Goal: Transaction & Acquisition: Purchase product/service

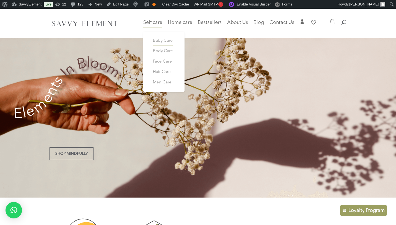
click at [153, 41] on span "Baby Care" at bounding box center [163, 41] width 20 height 4
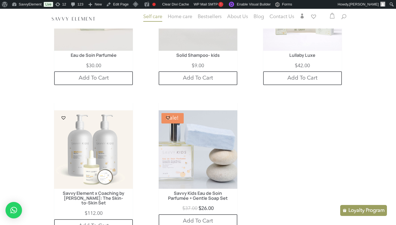
scroll to position [239, 0]
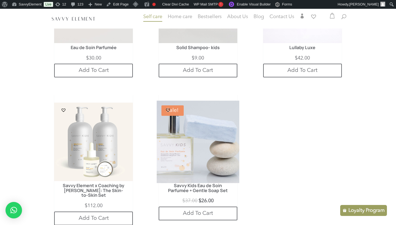
click at [203, 150] on img at bounding box center [198, 142] width 83 height 83
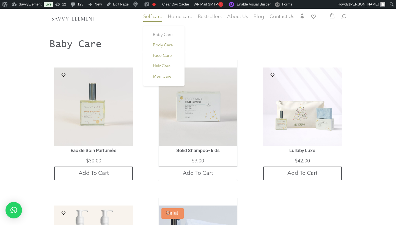
scroll to position [146, 0]
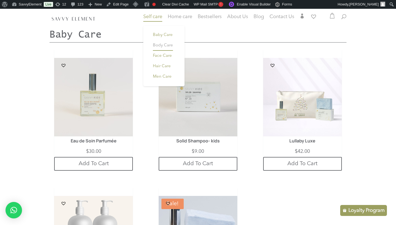
click at [153, 47] on span "Body Care" at bounding box center [163, 45] width 20 height 4
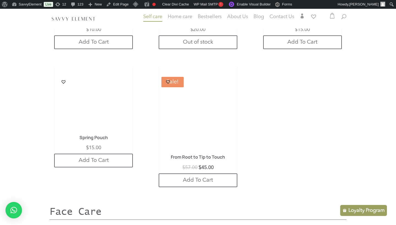
scroll to position [578, 0]
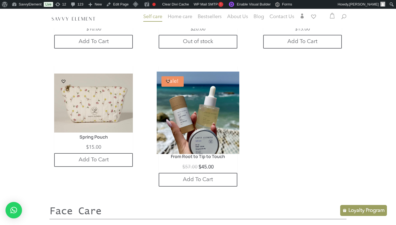
click at [188, 123] on img at bounding box center [198, 113] width 83 height 83
